Goal: Task Accomplishment & Management: Complete application form

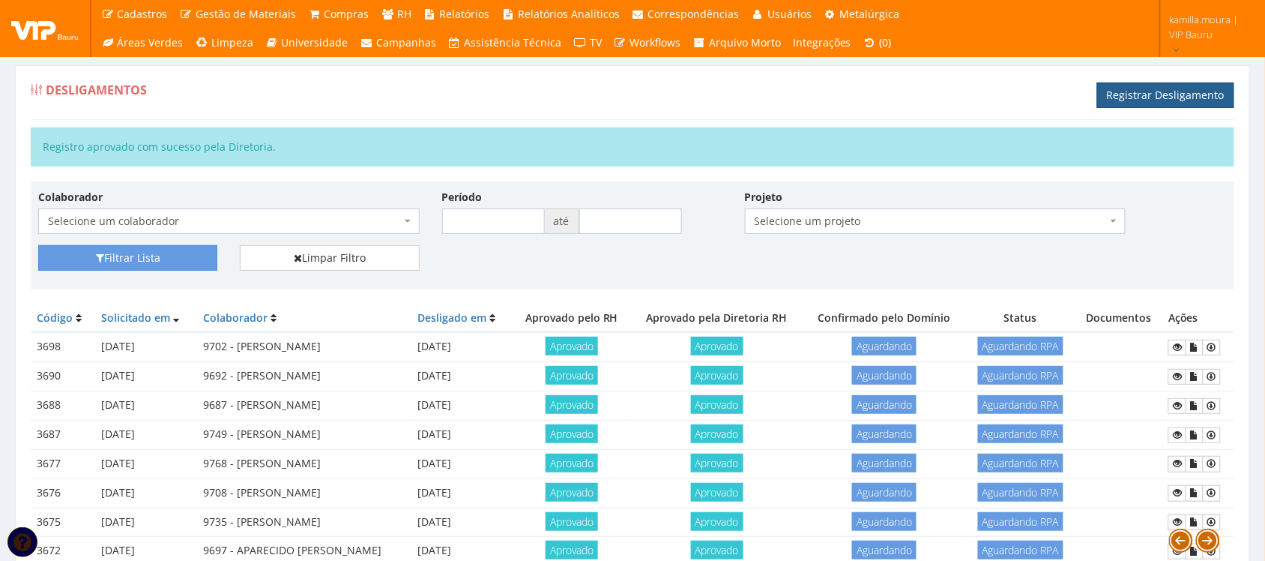
click at [1132, 92] on link "Registrar Desligamento" at bounding box center [1165, 94] width 137 height 25
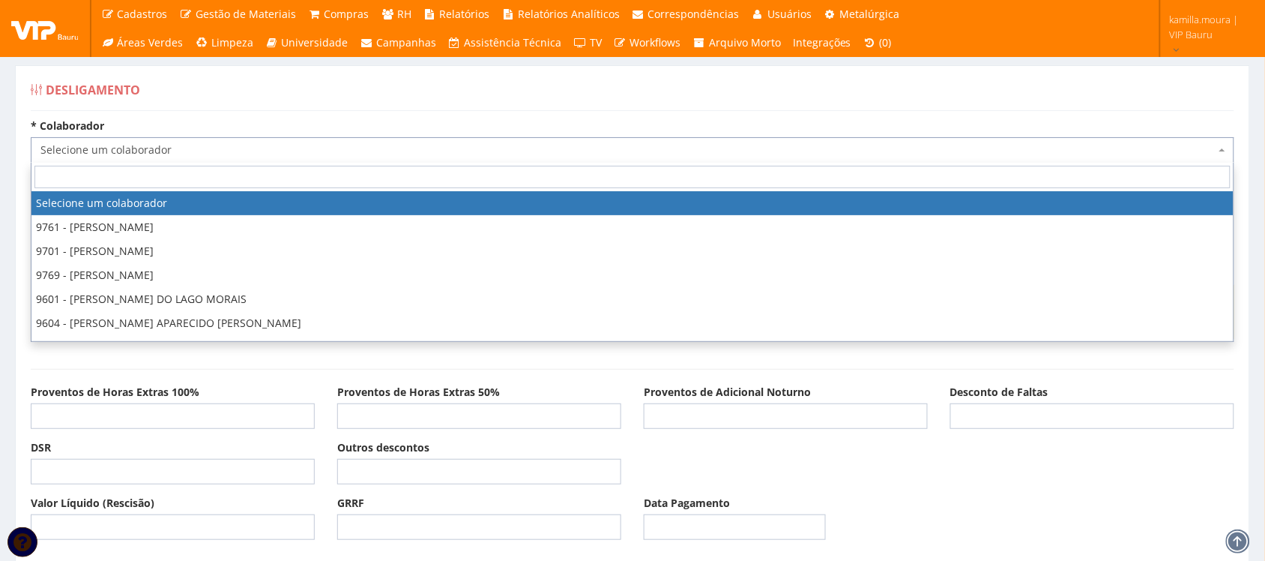
click at [313, 145] on span "Selecione um colaborador" at bounding box center [627, 149] width 1175 height 15
type input "a"
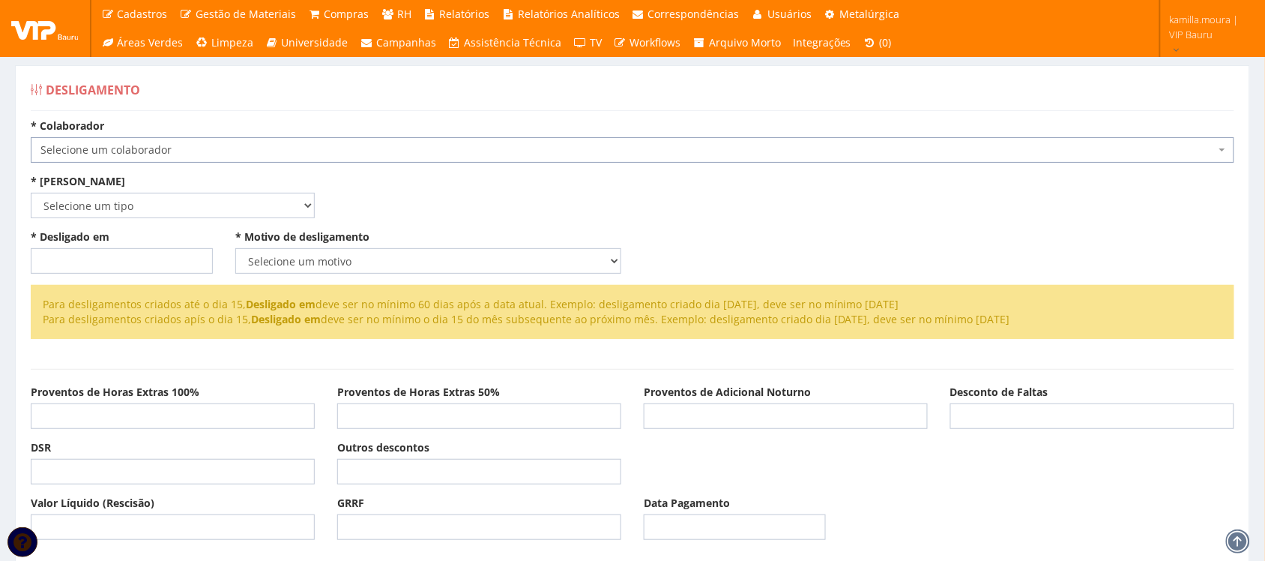
click at [395, 101] on div "Desligamento" at bounding box center [633, 93] width 1204 height 36
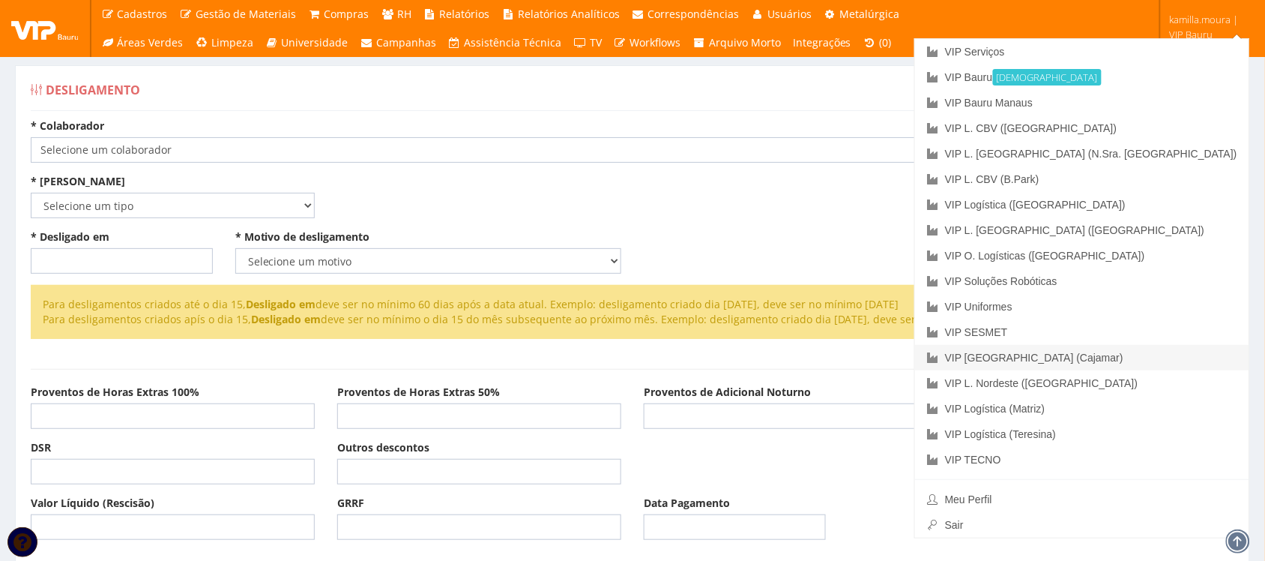
click at [1170, 354] on link "VIP [GEOGRAPHIC_DATA] (Cajamar)" at bounding box center [1082, 357] width 334 height 25
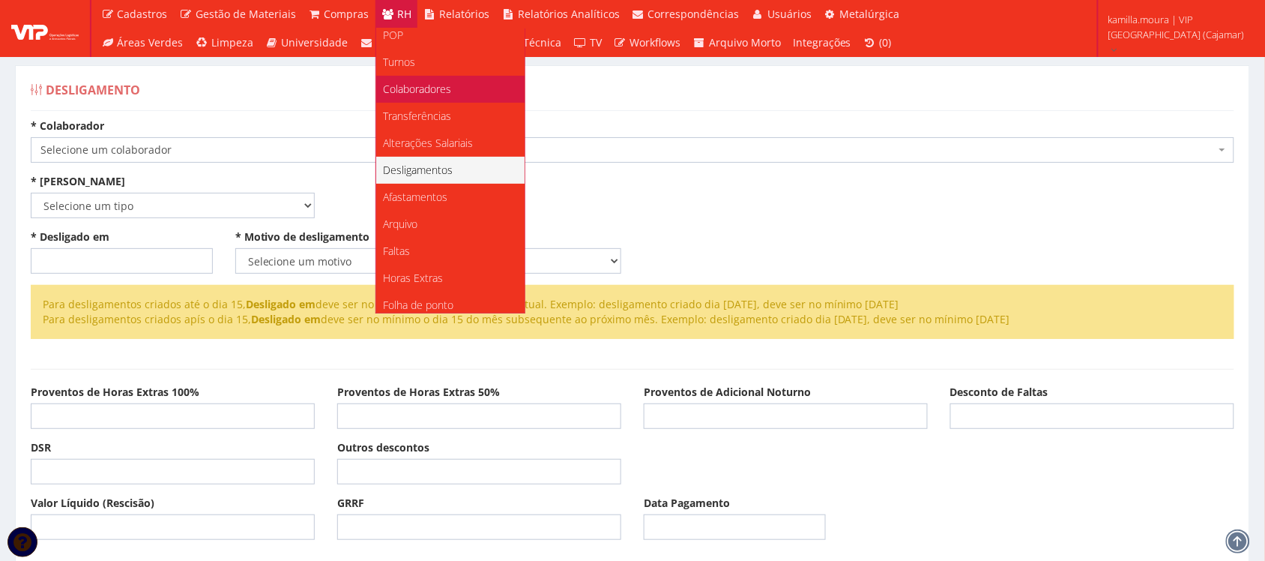
scroll to position [94, 0]
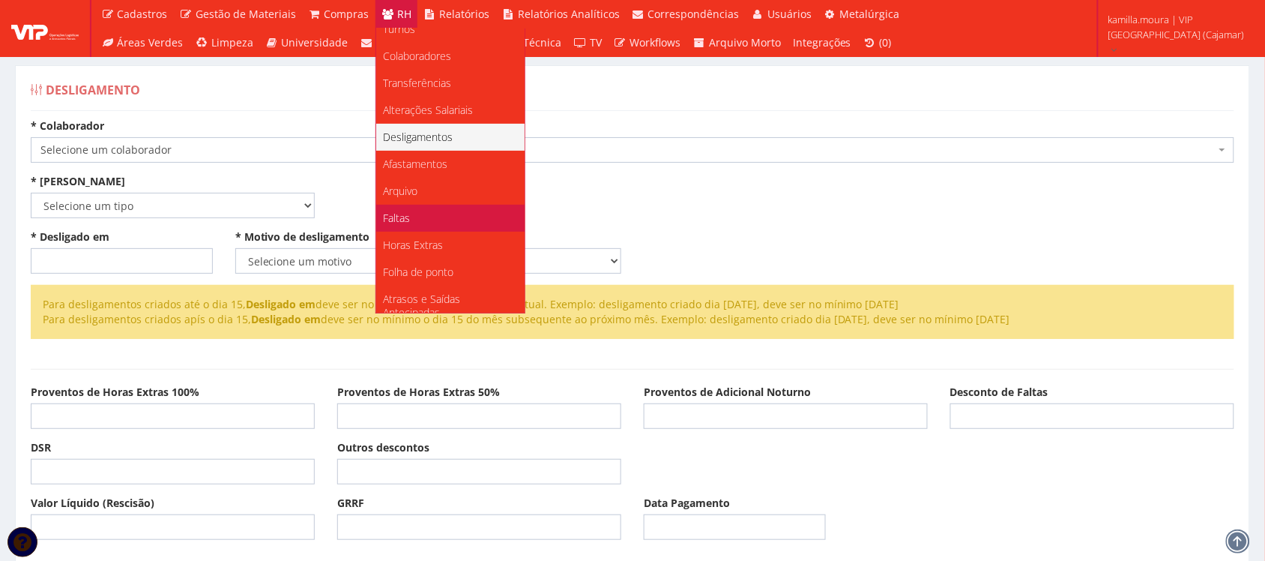
click at [408, 217] on link "Faltas" at bounding box center [450, 218] width 148 height 27
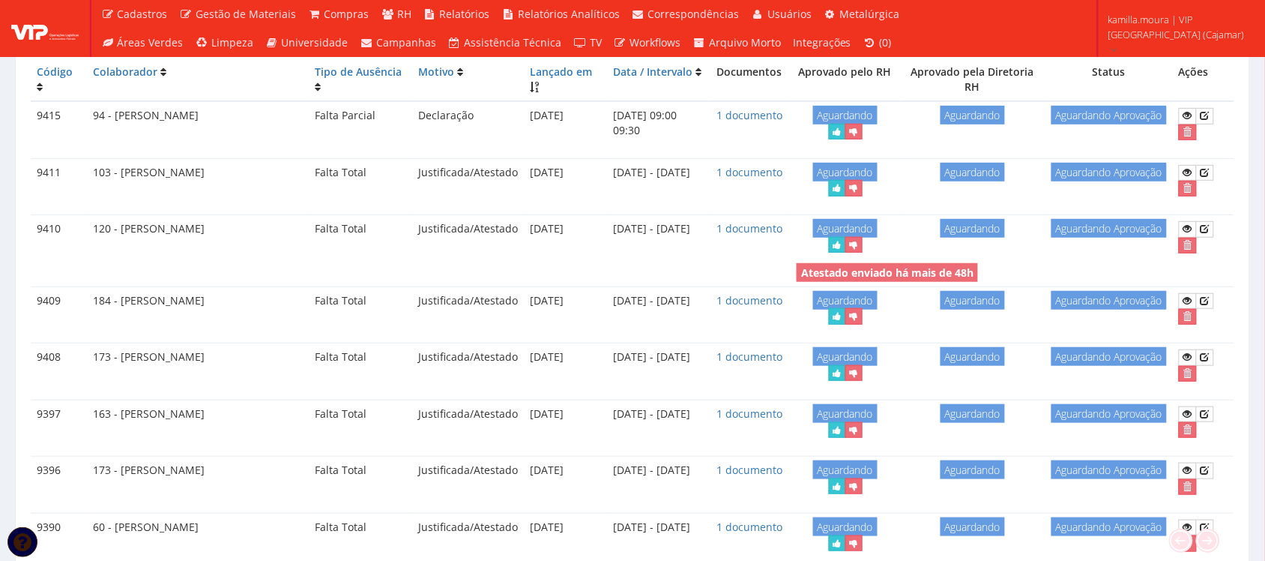
scroll to position [281, 0]
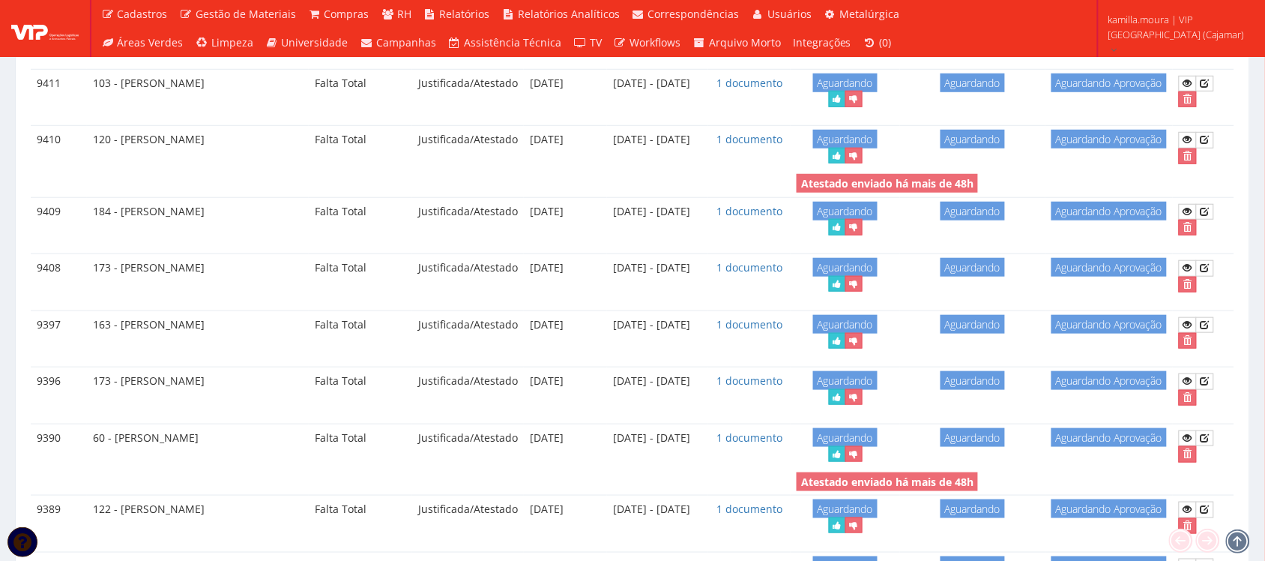
drag, startPoint x: 163, startPoint y: 327, endPoint x: 687, endPoint y: 343, distance: 524.8
click at [687, 343] on tr "9397 163 - [PERSON_NAME] Total Justificada/Atestado [DATE] [DATE] - [DATE] 1 do…" at bounding box center [633, 332] width 1204 height 44
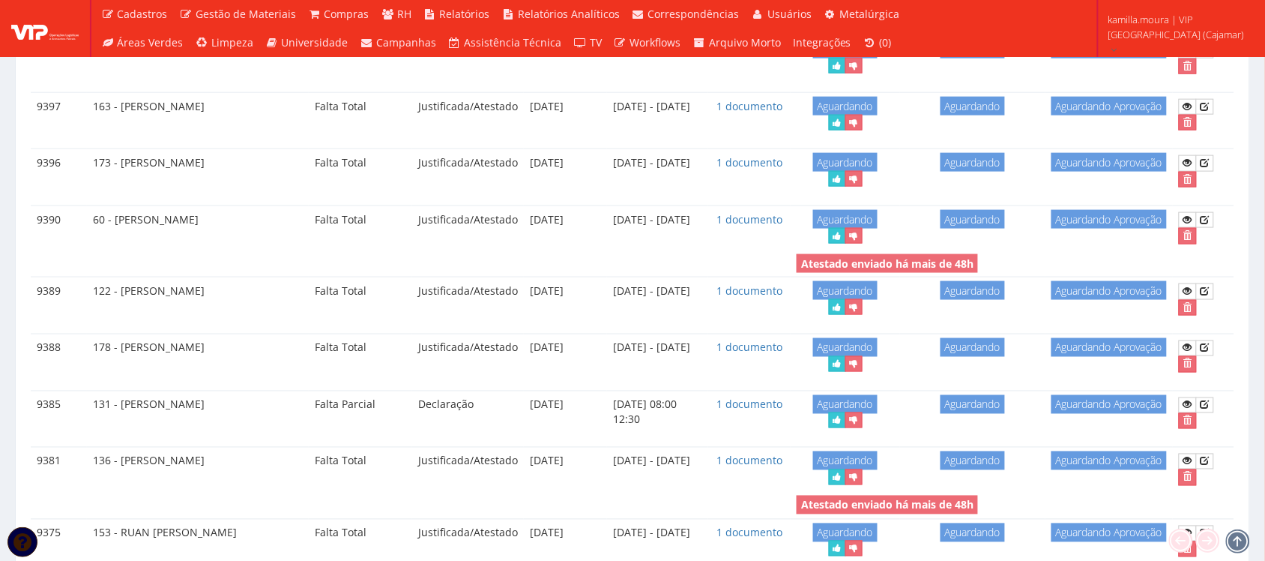
scroll to position [468, 0]
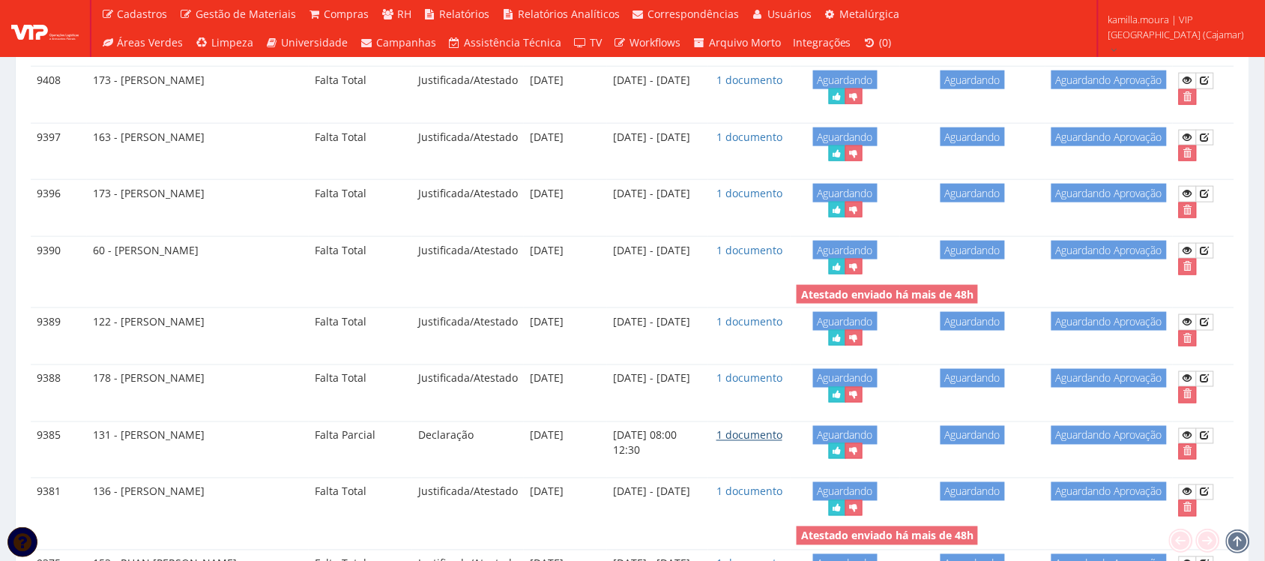
drag, startPoint x: 189, startPoint y: 441, endPoint x: 761, endPoint y: 437, distance: 571.8
click at [761, 437] on tr "9385 131 - APARECIDO VIEIRA JUNIOR Falta Parcial Declaração [DATE] [DATE] 08:00…" at bounding box center [633, 443] width 1204 height 44
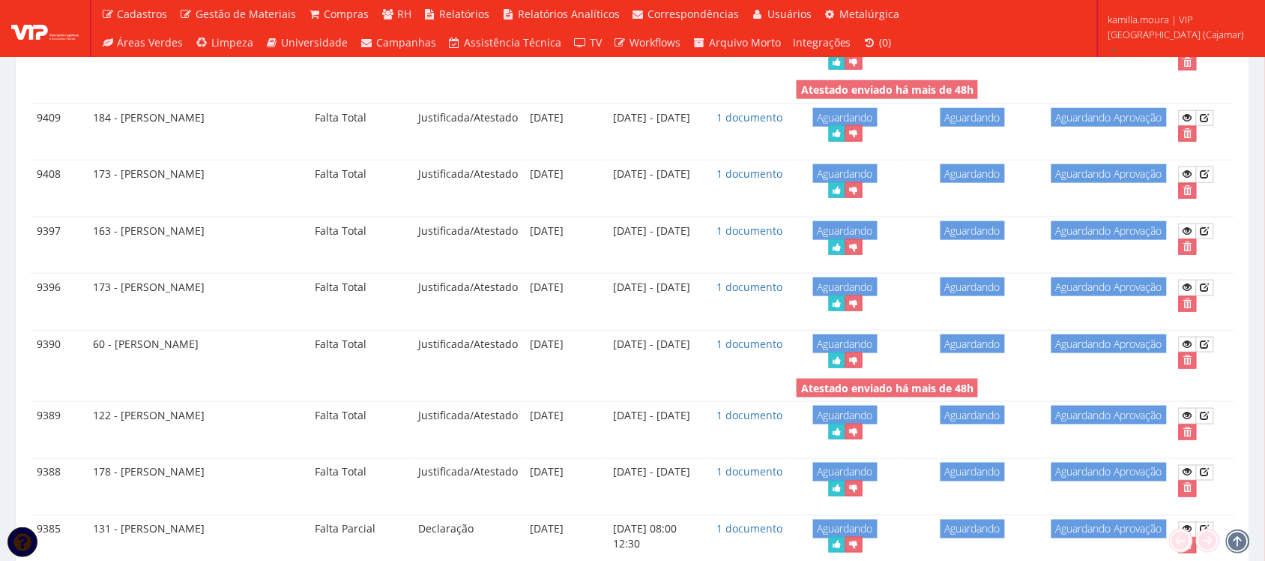
scroll to position [281, 0]
